Goal: Information Seeking & Learning: Learn about a topic

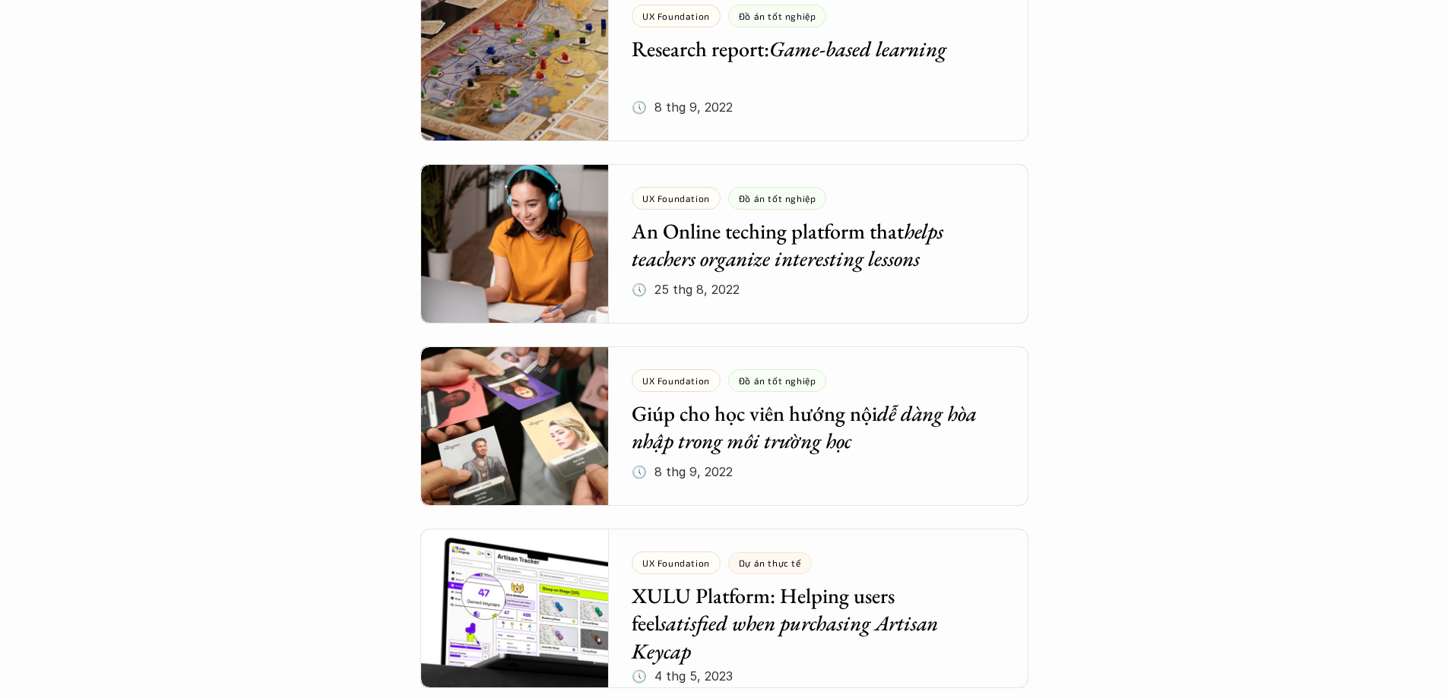
scroll to position [3116, 0]
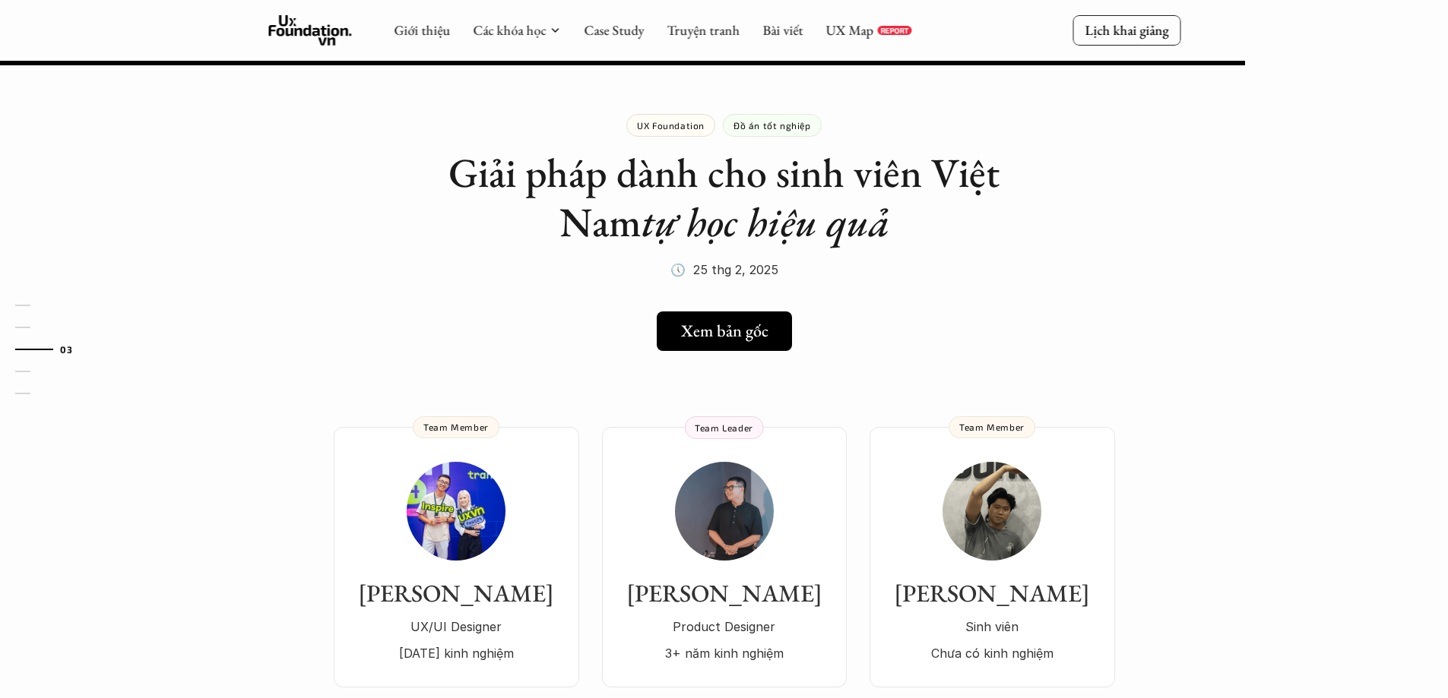
scroll to position [1509, 0]
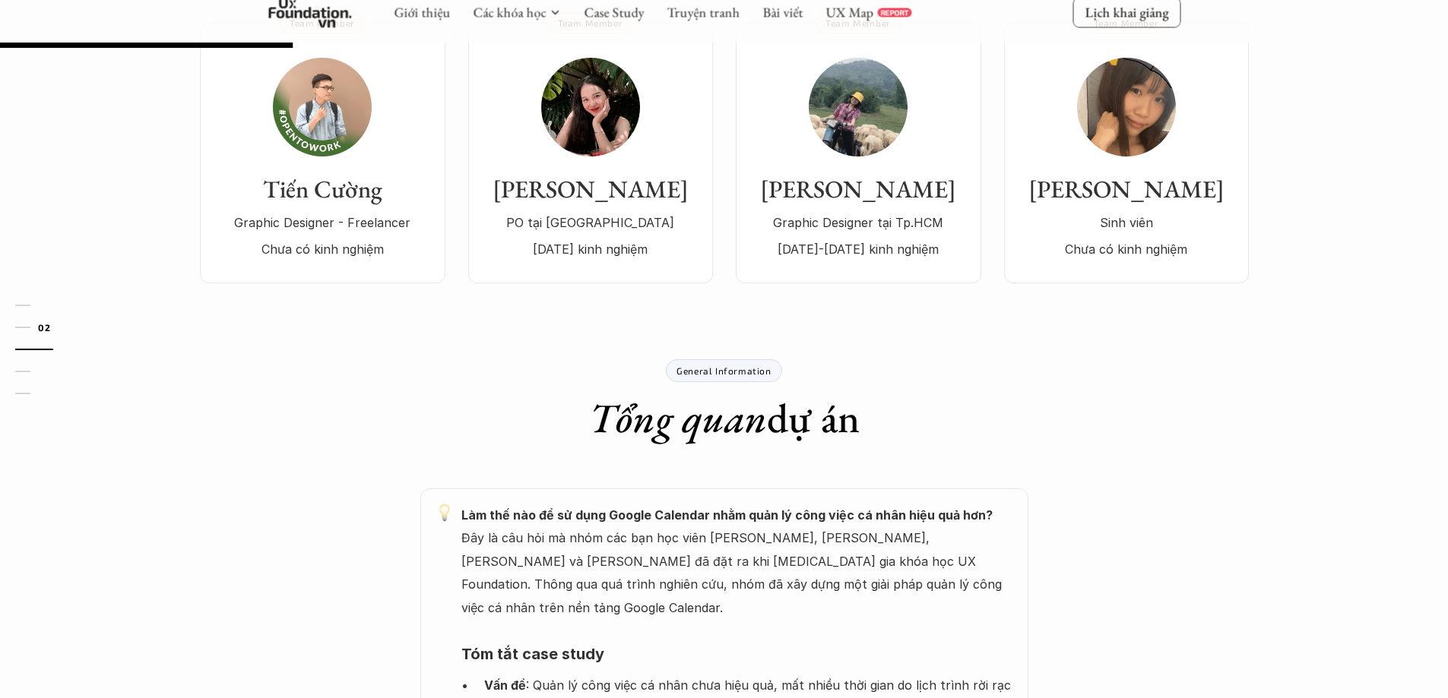
scroll to position [309, 0]
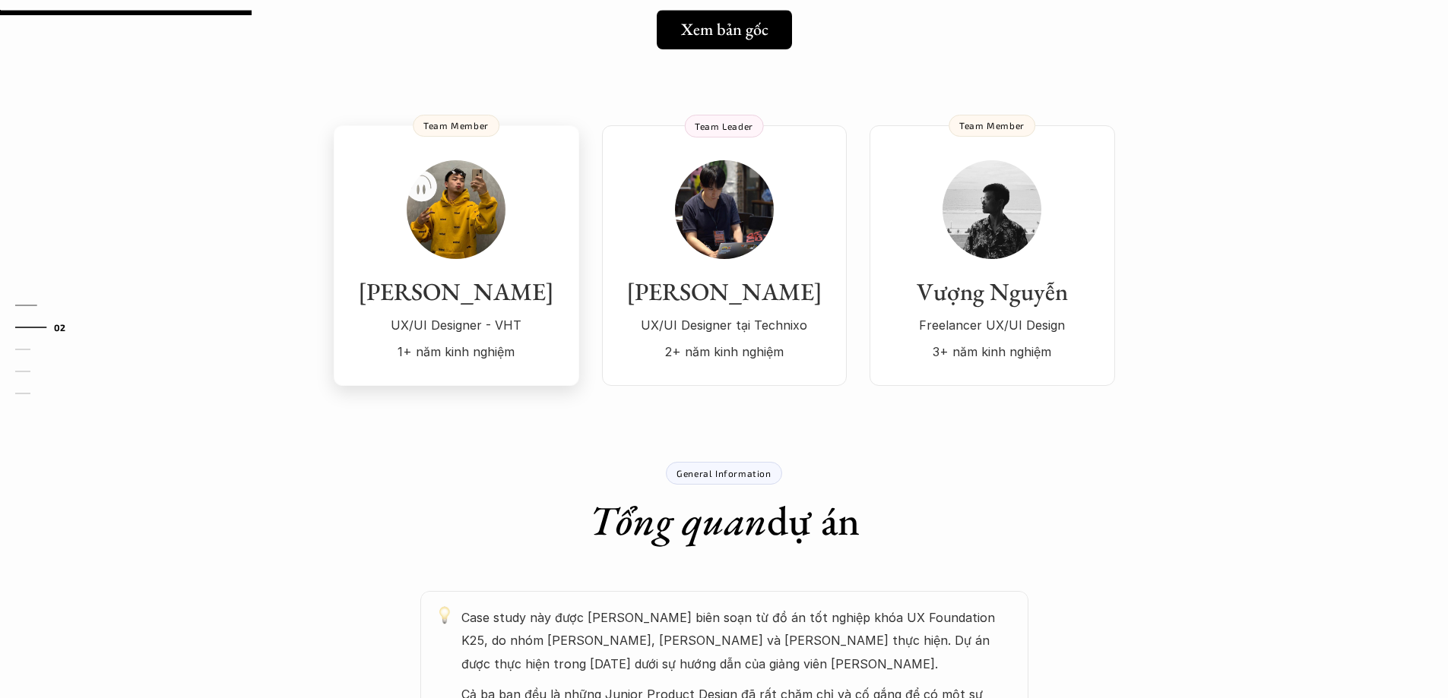
scroll to position [304, 0]
